Goal: Task Accomplishment & Management: Manage account settings

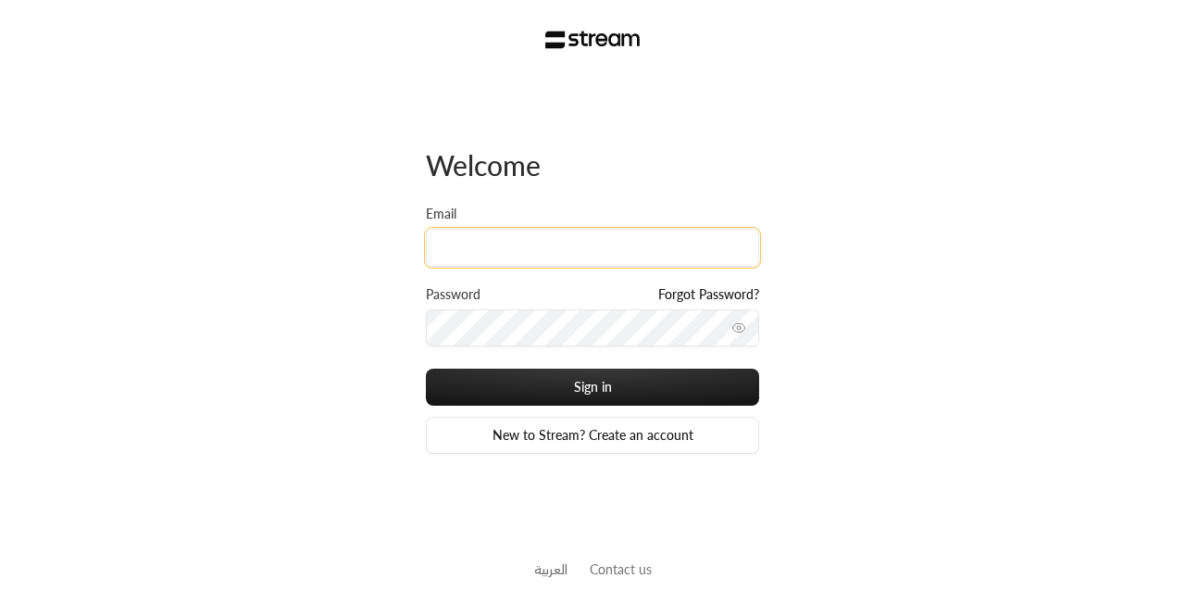
click at [487, 253] on input "Email" at bounding box center [592, 248] width 333 height 38
paste input "[EMAIL_ADDRESS][DOMAIN_NAME]"
type input "[EMAIL_ADDRESS][DOMAIN_NAME]"
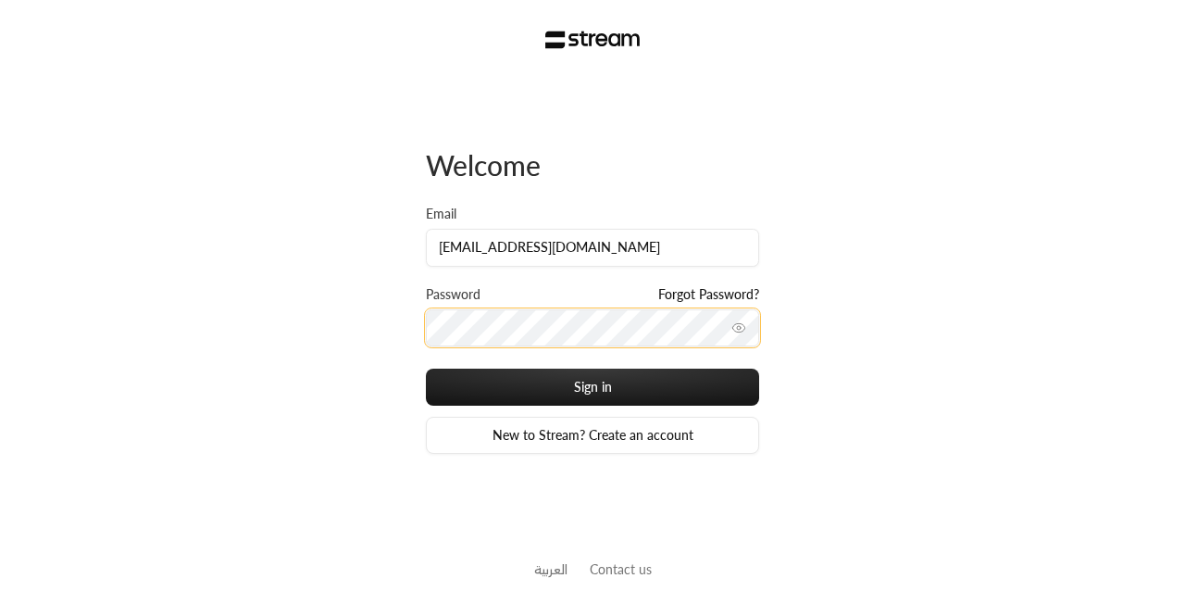
click at [426, 369] on button "Sign in" at bounding box center [592, 387] width 333 height 37
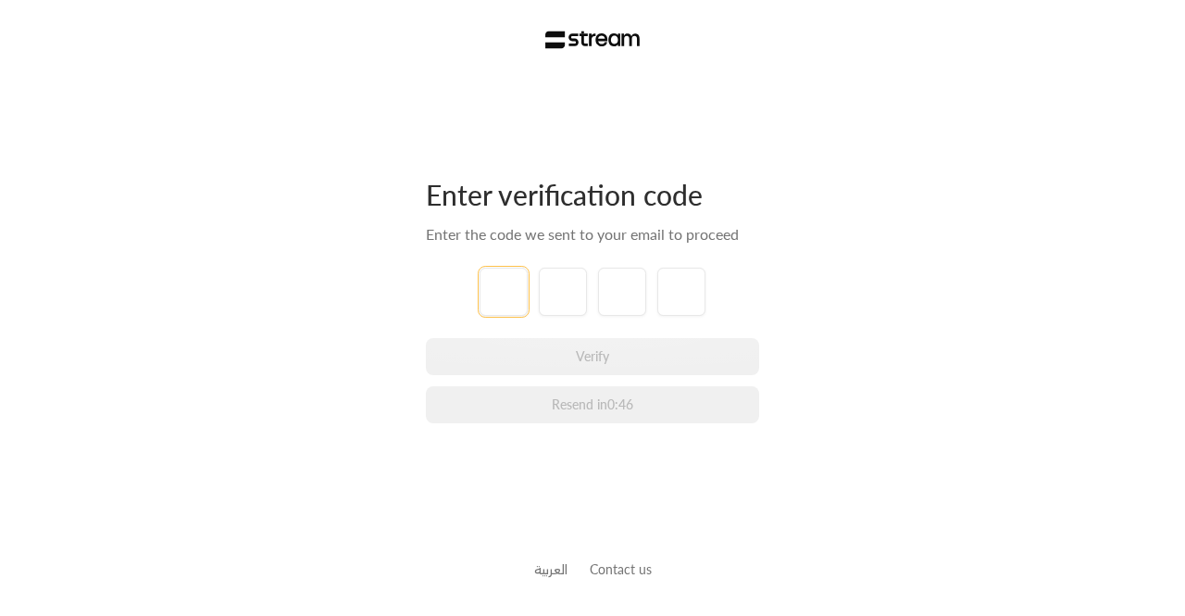
paste input "9"
type input "9"
type input "6"
type input "7"
type input "1"
